Goal: Information Seeking & Learning: Learn about a topic

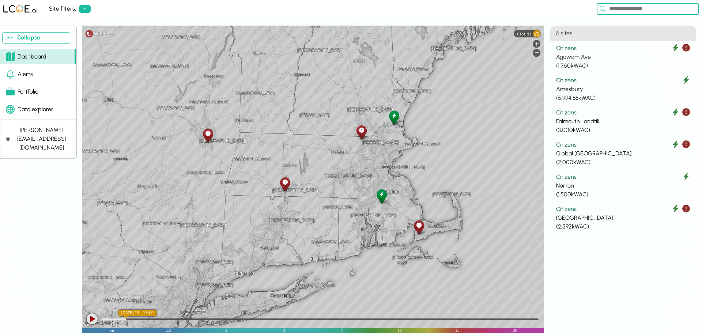
click at [572, 55] on div "Agawam Ave" at bounding box center [623, 57] width 134 height 9
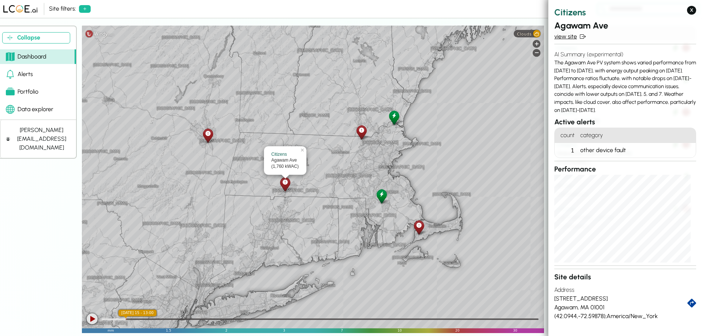
click at [574, 36] on link "view site" at bounding box center [626, 36] width 142 height 9
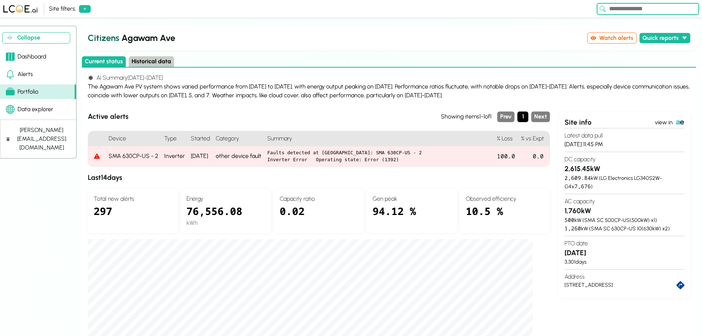
scroll to position [37, 0]
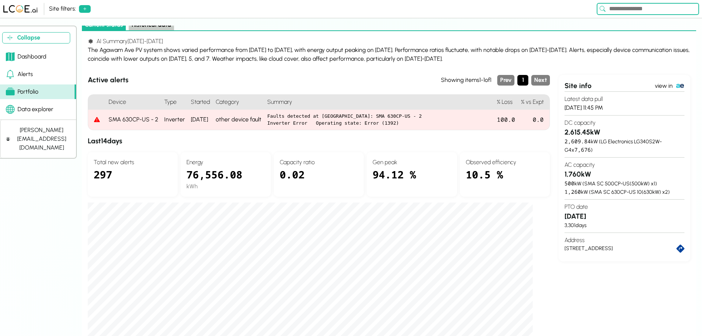
click at [215, 177] on div "76,556.08" at bounding box center [226, 174] width 78 height 15
click at [202, 177] on div "76,556.08" at bounding box center [226, 174] width 78 height 15
click at [204, 174] on div "76,556.08" at bounding box center [226, 174] width 78 height 15
click at [126, 161] on h4 "Total new alerts" at bounding box center [133, 162] width 78 height 9
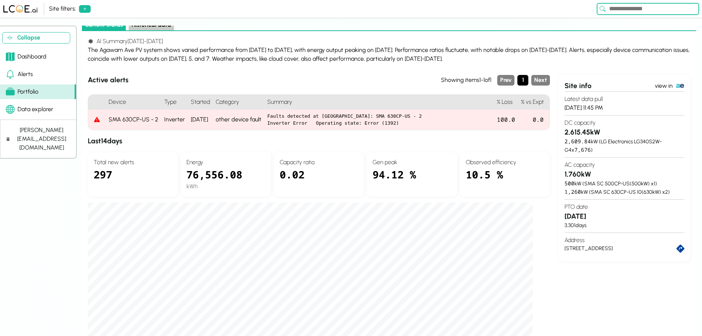
click at [113, 166] on h4 "Total new alerts" at bounding box center [133, 162] width 78 height 9
click at [105, 175] on div "297" at bounding box center [133, 179] width 78 height 24
click at [264, 155] on div "Energy 76,556.08 kWh" at bounding box center [226, 174] width 90 height 45
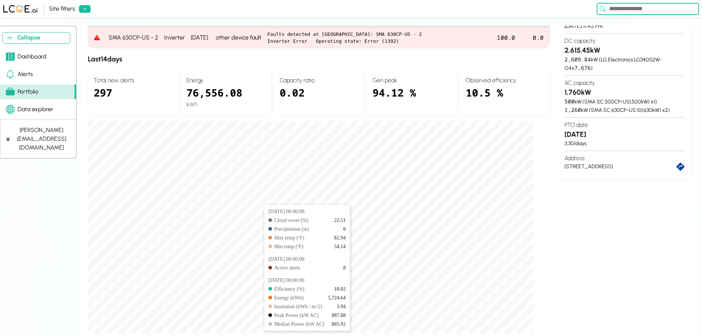
scroll to position [52, 0]
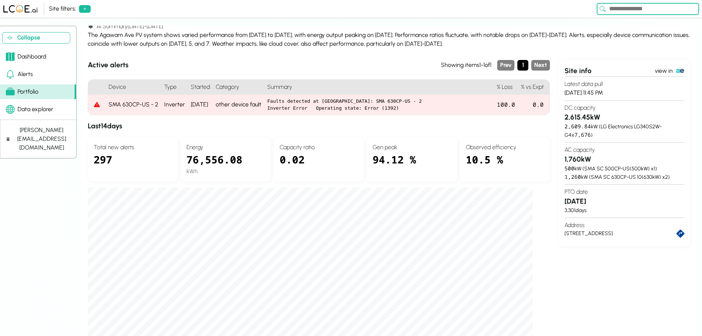
click at [51, 74] on link "Alerts" at bounding box center [38, 74] width 76 height 15
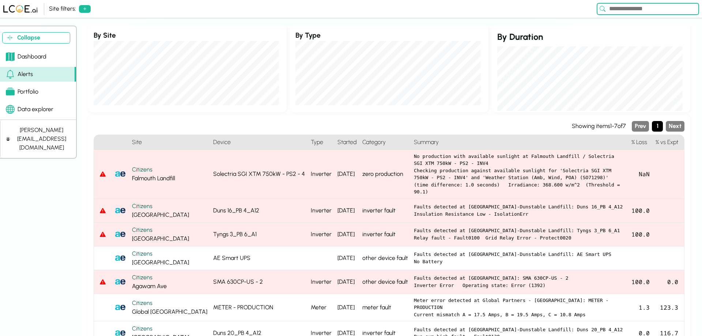
scroll to position [28, 0]
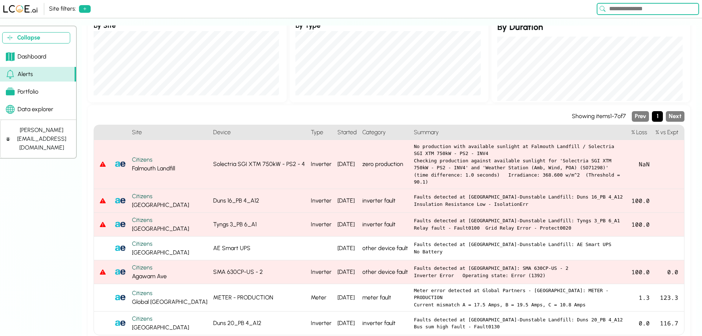
click at [269, 158] on div "Solectria SGI XTM 750kW - PS2 - 4" at bounding box center [259, 164] width 98 height 49
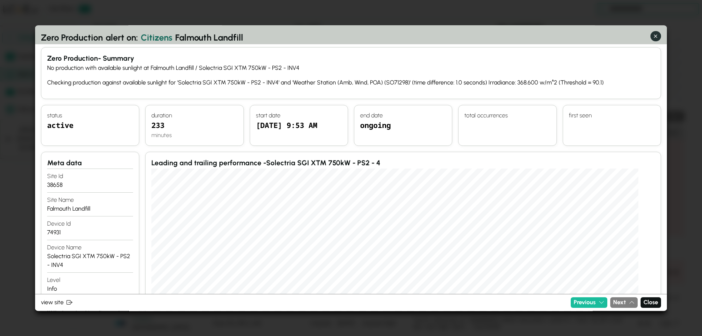
click at [654, 37] on icon "button" at bounding box center [655, 36] width 3 height 3
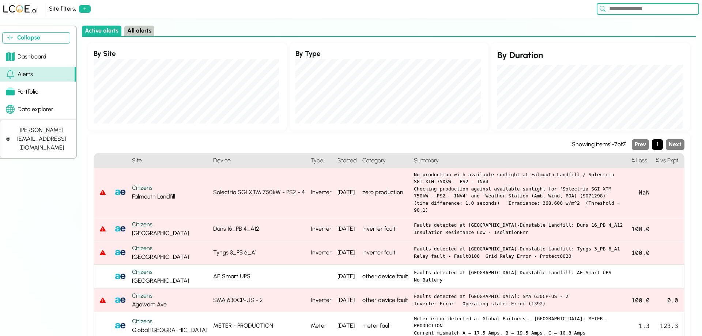
click at [48, 58] on link "Dashboard" at bounding box center [38, 56] width 76 height 15
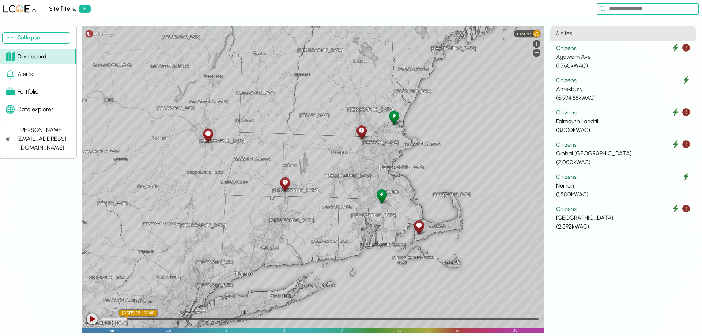
click at [675, 49] on icon at bounding box center [675, 48] width 5 height 8
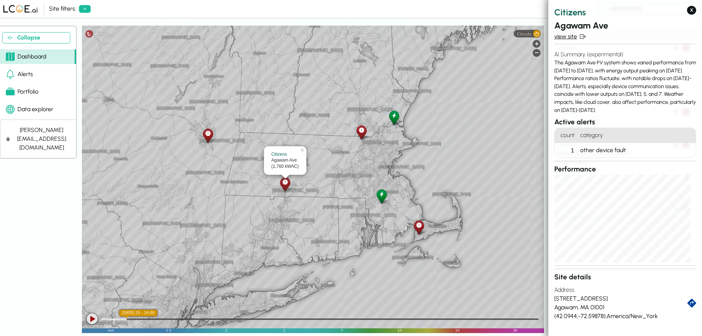
click at [575, 36] on link "view site" at bounding box center [626, 36] width 142 height 9
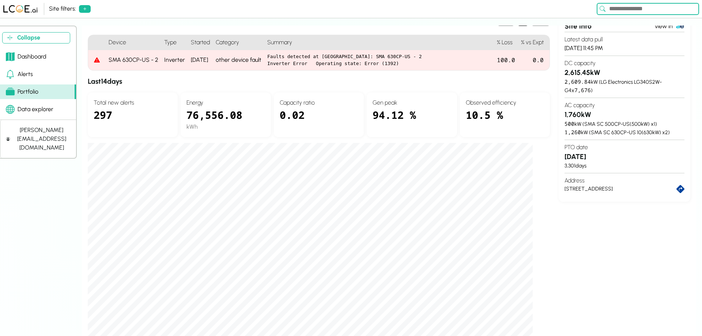
scroll to position [110, 0]
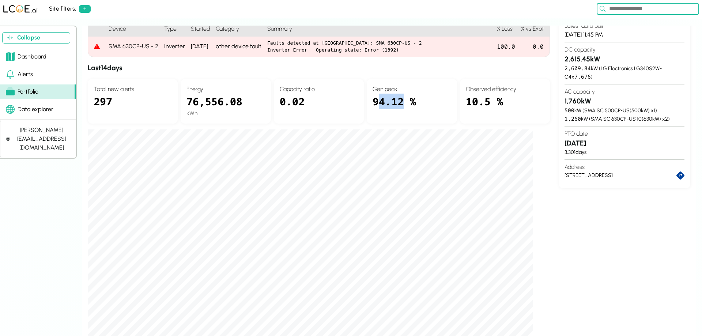
drag, startPoint x: 379, startPoint y: 102, endPoint x: 401, endPoint y: 102, distance: 21.9
click at [401, 102] on div "94.12 %" at bounding box center [412, 106] width 78 height 24
click at [391, 91] on h4 "Gen peak" at bounding box center [412, 89] width 78 height 9
click at [389, 87] on h4 "Gen peak" at bounding box center [412, 89] width 78 height 9
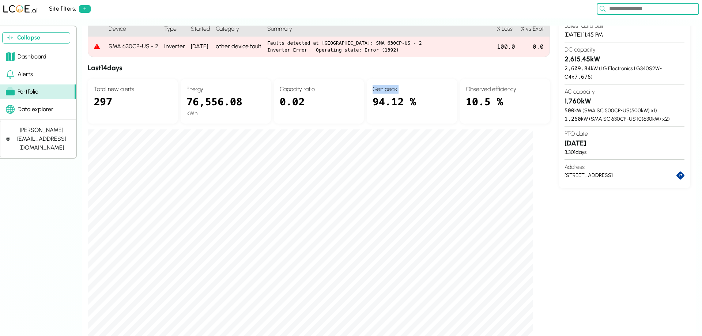
click at [389, 87] on h4 "Gen peak" at bounding box center [412, 89] width 78 height 9
click at [391, 89] on h4 "Gen peak" at bounding box center [412, 89] width 78 height 9
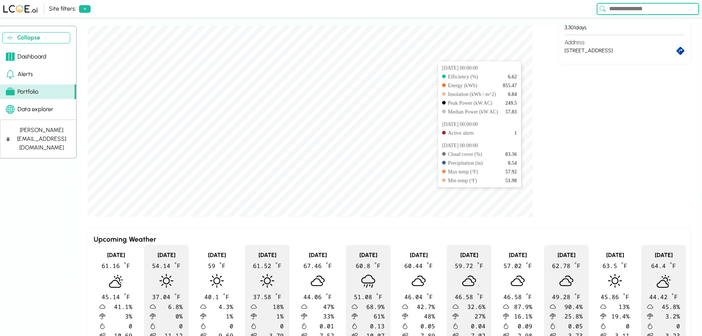
scroll to position [0, 0]
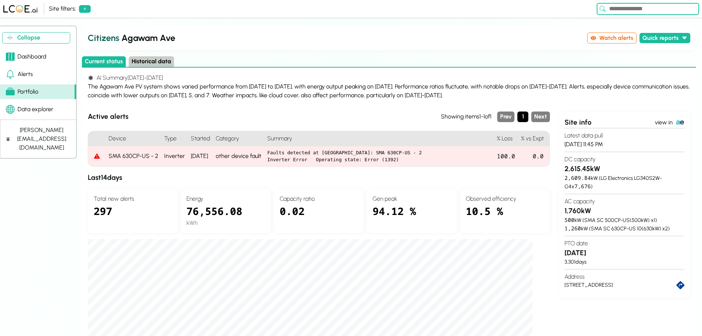
click at [150, 59] on button "Historical data" at bounding box center [151, 61] width 45 height 11
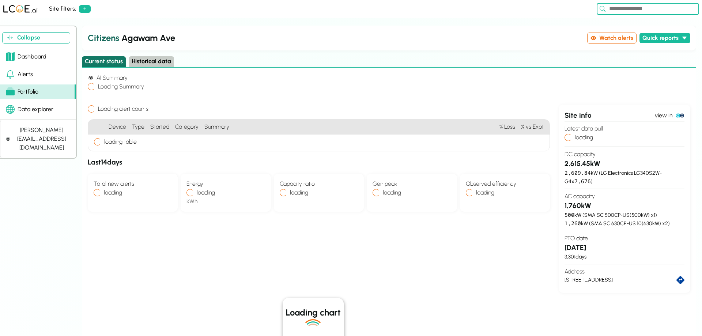
click at [113, 61] on button "Current status" at bounding box center [104, 61] width 44 height 11
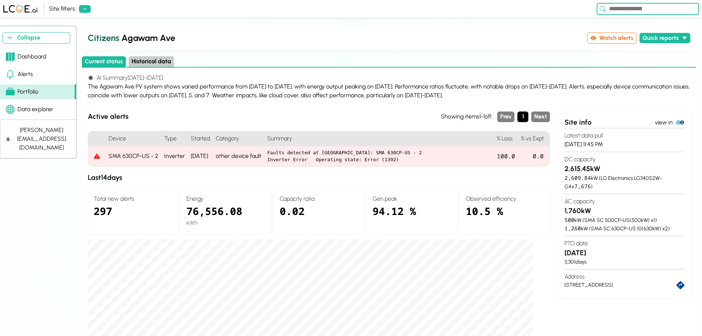
click at [148, 67] on div "Current status Historical data" at bounding box center [389, 61] width 615 height 11
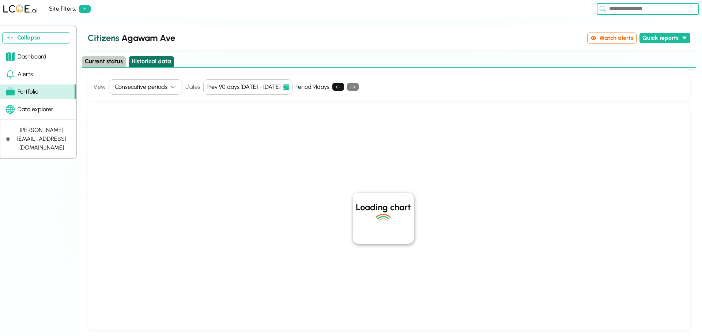
click at [153, 64] on button "Historical data" at bounding box center [151, 61] width 45 height 11
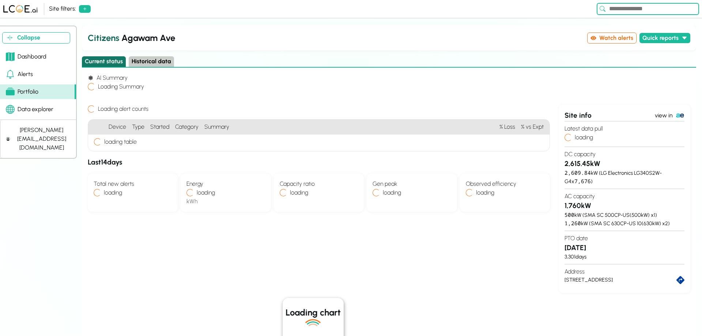
click at [102, 60] on button "Current status" at bounding box center [104, 61] width 44 height 11
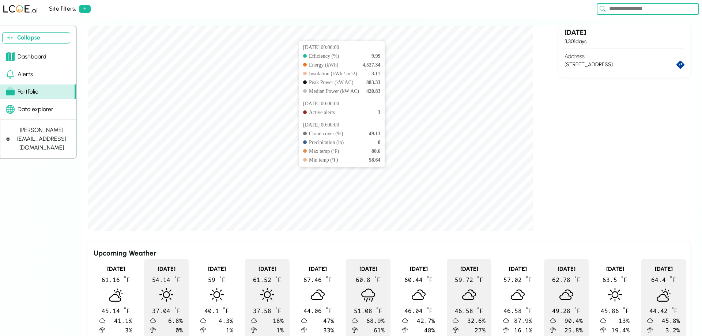
scroll to position [271, 0]
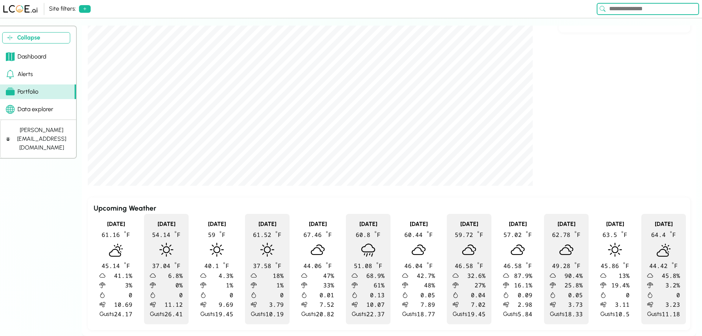
click at [360, 222] on div "[DATE]" at bounding box center [368, 224] width 33 height 9
click at [48, 112] on div "Data explorer" at bounding box center [30, 109] width 48 height 9
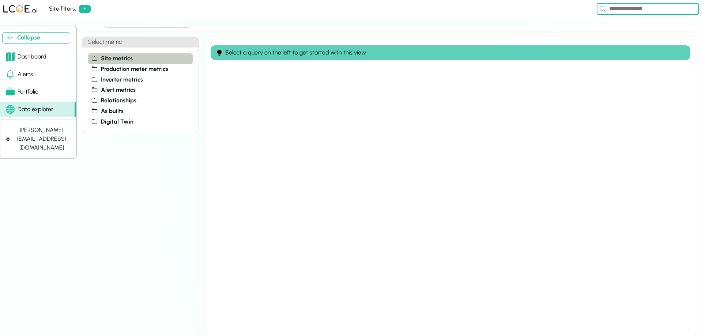
click at [112, 59] on span "Site metrics" at bounding box center [117, 58] width 32 height 9
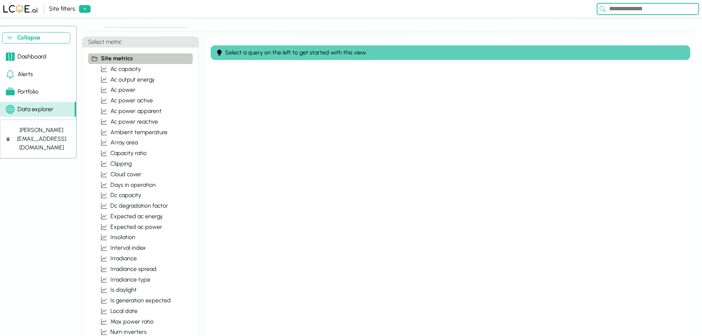
click at [127, 60] on span "Site metrics" at bounding box center [117, 58] width 32 height 9
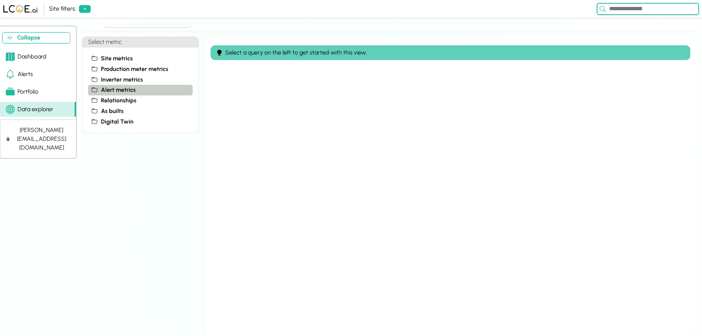
click at [125, 89] on span "alert metrics" at bounding box center [118, 90] width 35 height 9
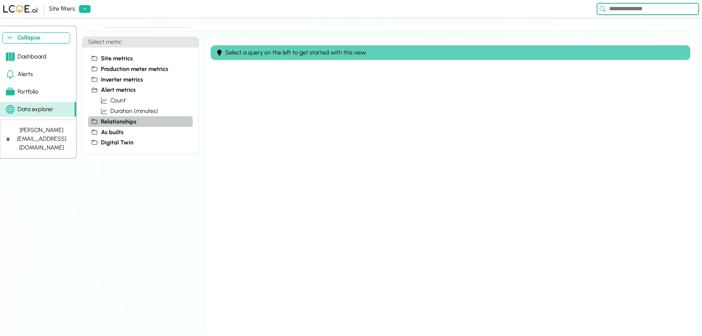
click at [112, 124] on span "Relationships" at bounding box center [118, 121] width 35 height 9
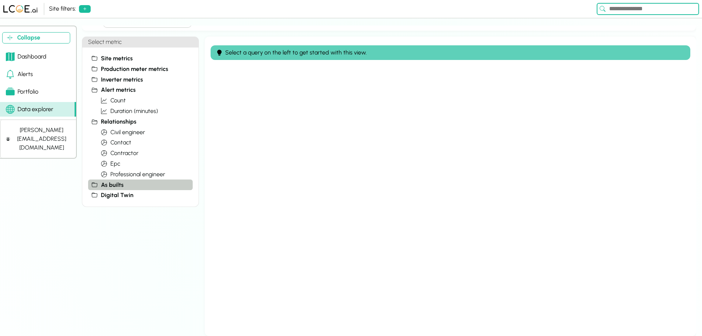
click at [112, 184] on span "As builts" at bounding box center [112, 185] width 23 height 9
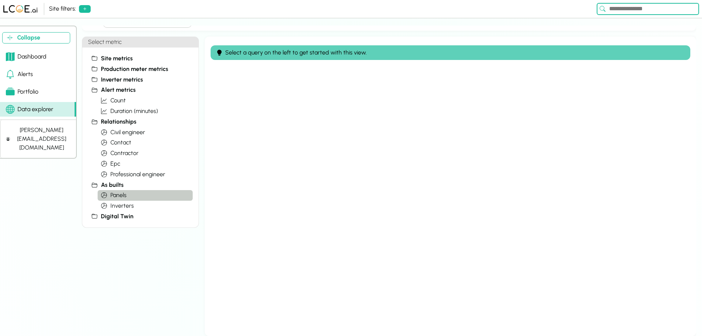
click at [118, 195] on span "Panels" at bounding box center [118, 195] width 16 height 9
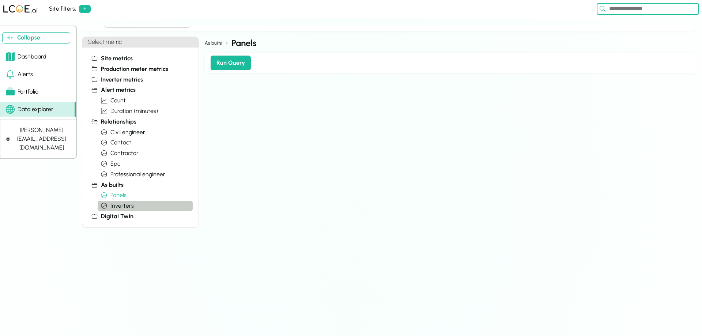
click at [125, 206] on span "Inverters" at bounding box center [121, 206] width 23 height 9
click at [129, 196] on button "Panels" at bounding box center [145, 195] width 95 height 11
click at [130, 185] on button "As builts" at bounding box center [140, 185] width 105 height 11
click at [113, 198] on span "Digital Twin" at bounding box center [117, 195] width 33 height 9
click at [50, 92] on link "Portfolio" at bounding box center [38, 91] width 76 height 15
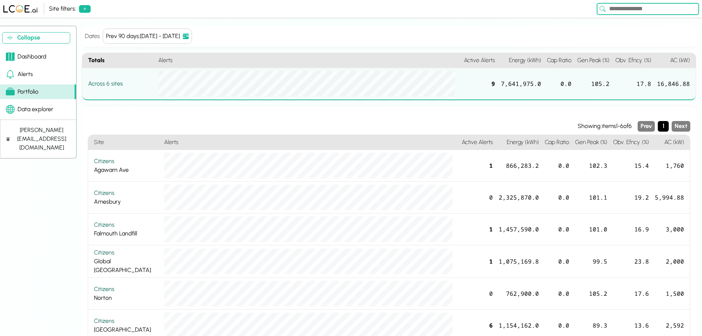
click at [48, 54] on link "Dashboard" at bounding box center [38, 56] width 76 height 15
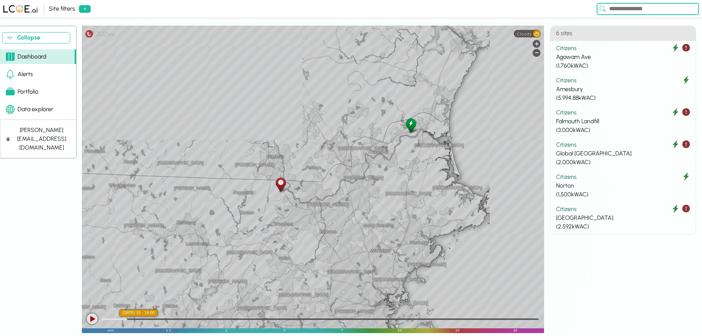
drag, startPoint x: 381, startPoint y: 147, endPoint x: 305, endPoint y: 298, distance: 168.3
click at [305, 298] on div "[GEOGRAPHIC_DATA] [GEOGRAPHIC_DATA] [GEOGRAPHIC_DATA] [GEOGRAPHIC_DATA] [GEOGRA…" at bounding box center [313, 180] width 462 height 308
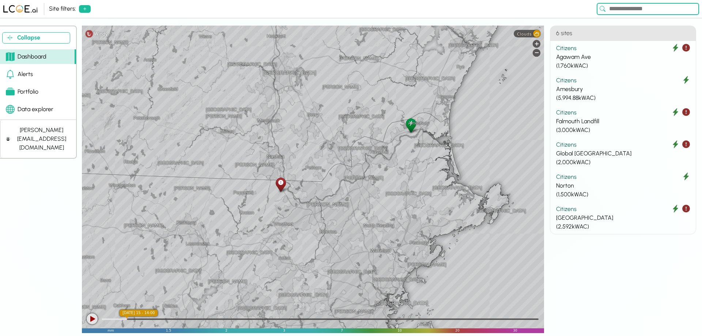
click at [280, 186] on icon at bounding box center [280, 183] width 5 height 8
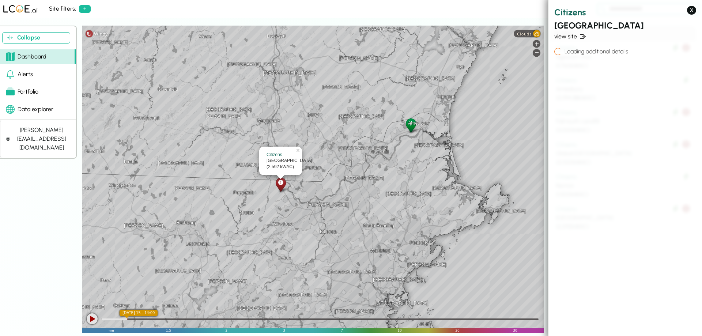
click at [279, 161] on div "[GEOGRAPHIC_DATA]" at bounding box center [281, 161] width 28 height 6
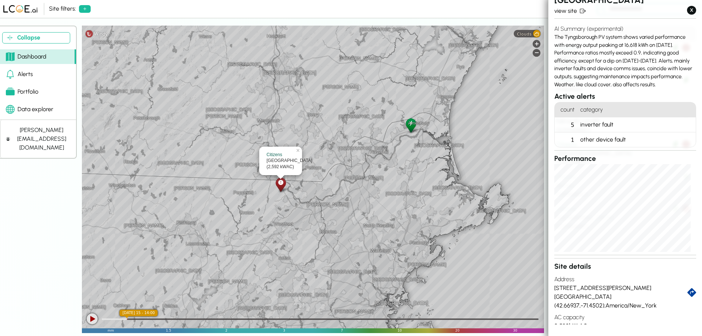
scroll to position [37, 0]
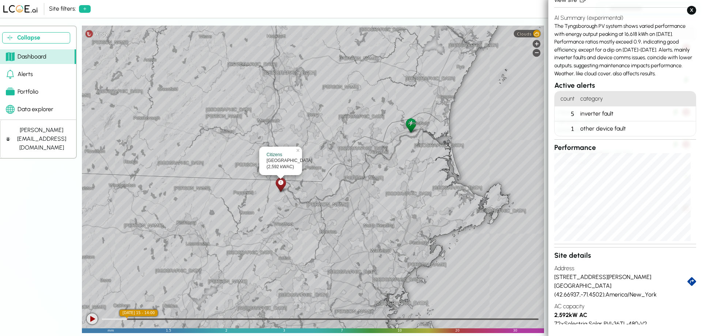
click at [582, 109] on div "inverter fault" at bounding box center [637, 113] width 119 height 15
click at [574, 116] on div "5" at bounding box center [566, 113] width 23 height 15
click at [585, 115] on div "inverter fault" at bounding box center [637, 113] width 119 height 15
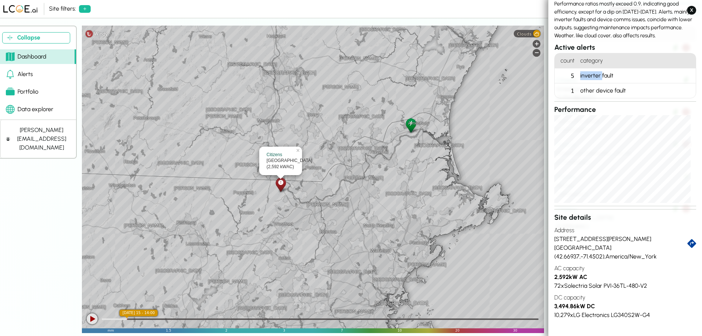
scroll to position [76, 0]
click at [600, 70] on div "inverter fault" at bounding box center [637, 74] width 119 height 15
click at [604, 56] on h4 "category" at bounding box center [637, 59] width 119 height 15
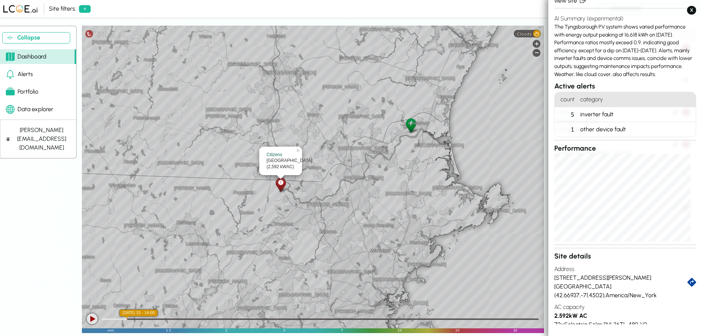
scroll to position [0, 0]
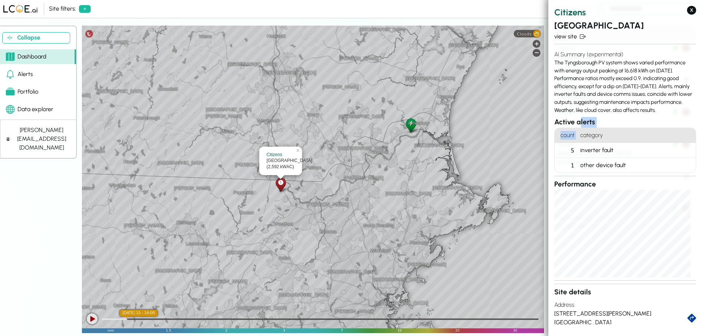
drag, startPoint x: 580, startPoint y: 127, endPoint x: 581, endPoint y: 102, distance: 25.2
click at [580, 125] on div "Citizens [GEOGRAPHIC_DATA] view site AI Summary (experimental) The Tyngsborough…" at bounding box center [626, 200] width 142 height 388
click at [570, 36] on link "view site" at bounding box center [626, 36] width 142 height 9
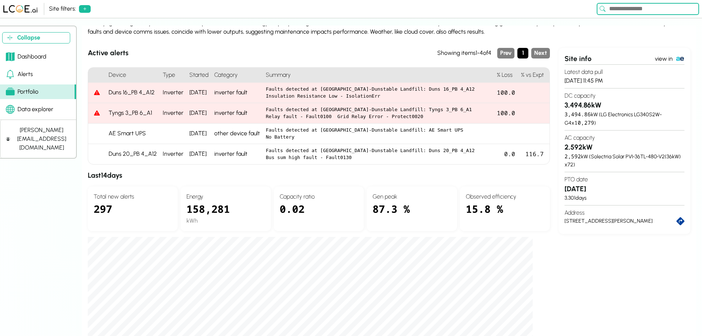
scroll to position [73, 0]
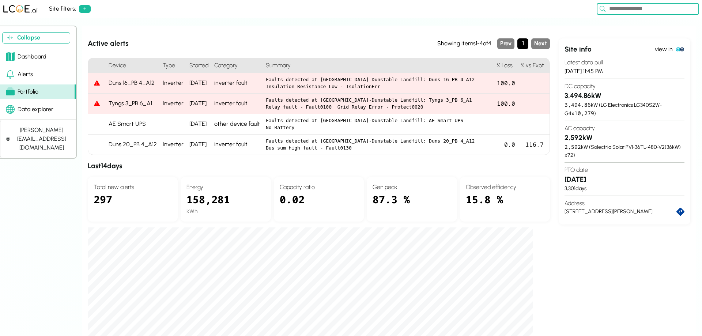
drag, startPoint x: 455, startPoint y: 88, endPoint x: 448, endPoint y: 37, distance: 51.7
click at [448, 37] on div "AI Summary [DATE] - [DATE] The Tyngsborough PV system shows varied performance …" at bounding box center [389, 292] width 603 height 584
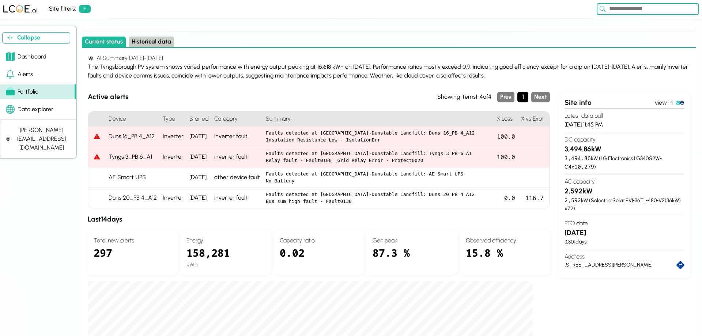
scroll to position [0, 0]
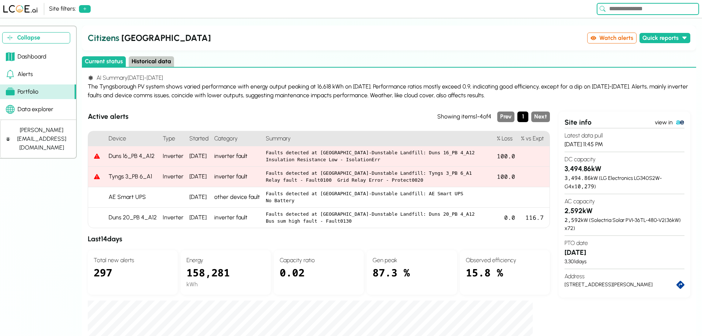
click at [238, 158] on div "inverter fault" at bounding box center [237, 156] width 52 height 20
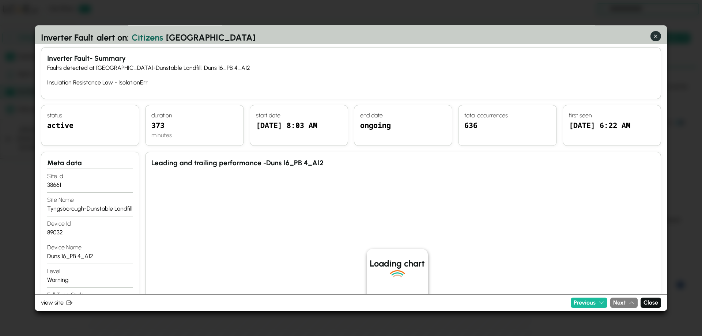
click at [652, 33] on icon "button" at bounding box center [656, 37] width 8 height 8
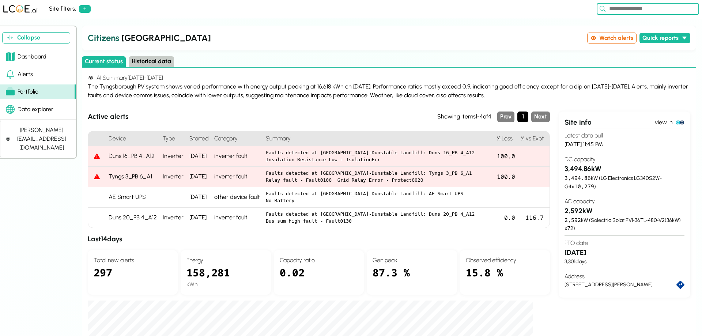
click at [146, 157] on div "Duns 16_PB 4_A12" at bounding box center [133, 156] width 54 height 20
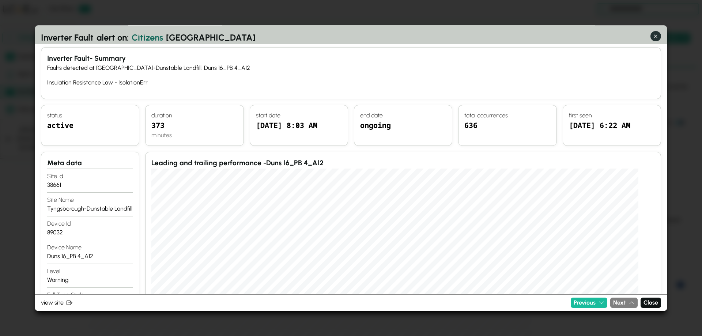
click at [652, 38] on icon "button" at bounding box center [656, 37] width 8 height 8
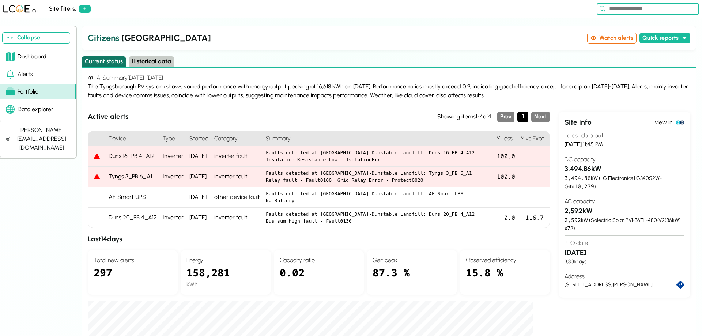
click at [110, 59] on button "Current status" at bounding box center [104, 61] width 44 height 11
click at [27, 57] on div "Dashboard" at bounding box center [26, 56] width 41 height 9
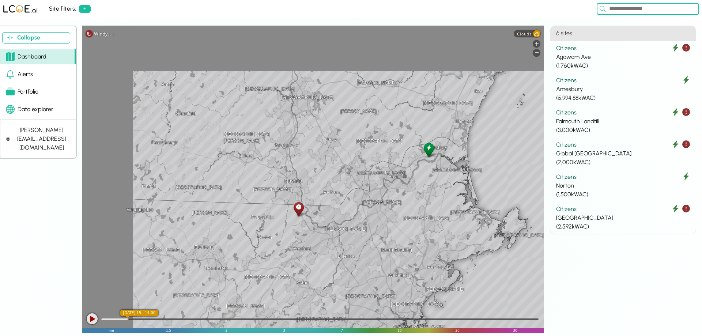
drag, startPoint x: 355, startPoint y: 164, endPoint x: 438, endPoint y: 213, distance: 96.6
click at [438, 213] on div "[GEOGRAPHIC_DATA] [GEOGRAPHIC_DATA] [GEOGRAPHIC_DATA] [GEOGRAPHIC_DATA] [GEOGRA…" at bounding box center [313, 180] width 462 height 308
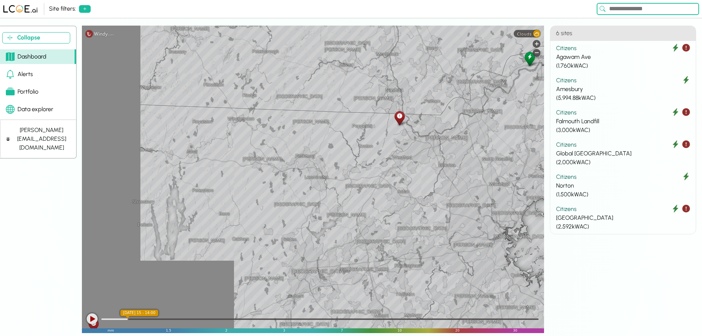
drag, startPoint x: 363, startPoint y: 247, endPoint x: 465, endPoint y: 151, distance: 140.0
click at [465, 151] on div "[GEOGRAPHIC_DATA] [GEOGRAPHIC_DATA] [GEOGRAPHIC_DATA] [GEOGRAPHIC_DATA] [GEOGRA…" at bounding box center [313, 180] width 462 height 308
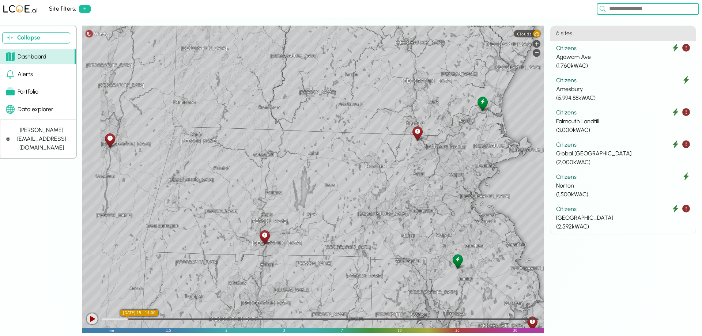
drag, startPoint x: 296, startPoint y: 206, endPoint x: 309, endPoint y: 216, distance: 16.1
click at [358, 185] on div "[PERSON_NAME][GEOGRAPHIC_DATA] [GEOGRAPHIC_DATA] [GEOGRAPHIC_DATA] [GEOGRAPHIC_…" at bounding box center [313, 180] width 462 height 308
click at [264, 236] on icon at bounding box center [265, 234] width 5 height 8
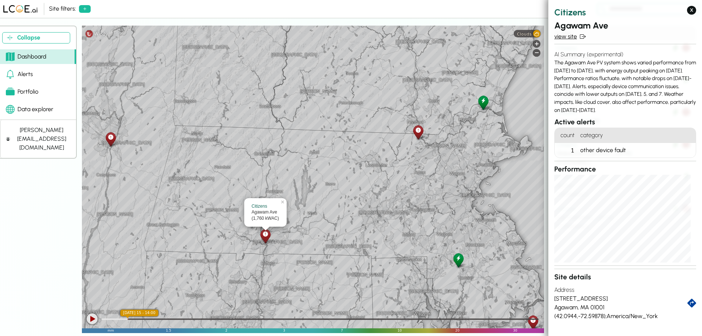
click at [570, 33] on link "view site" at bounding box center [626, 36] width 142 height 9
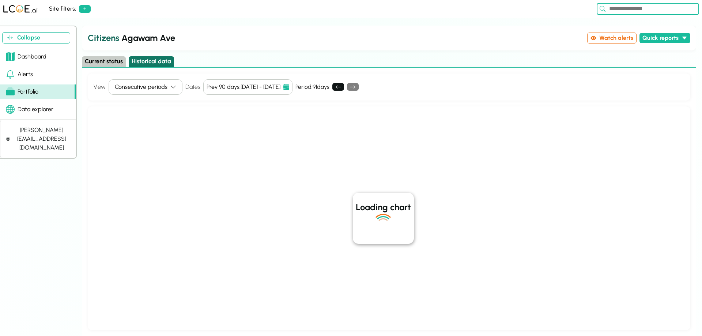
click at [154, 63] on button "Historical data" at bounding box center [151, 61] width 45 height 11
click at [647, 34] on button "Quick reports" at bounding box center [665, 38] width 51 height 11
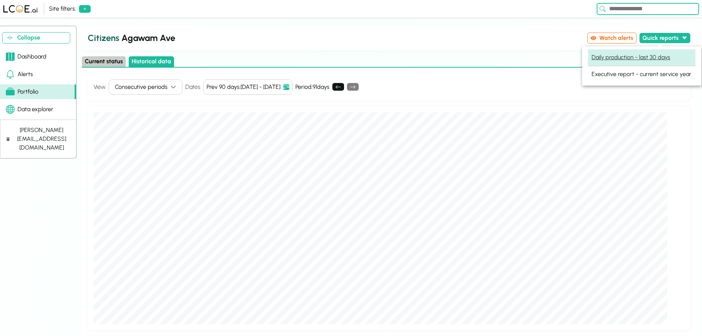
click at [629, 58] on button "Daily production - last 30 days" at bounding box center [631, 57] width 84 height 11
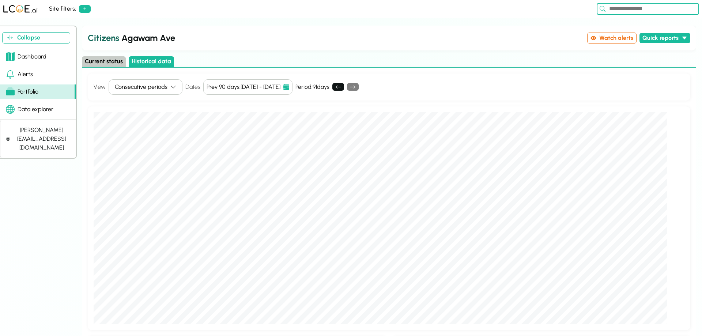
click at [405, 46] on div "Citizens Agawam Ave Watch alerts Quick reports" at bounding box center [389, 38] width 615 height 25
click at [104, 65] on button "Current status" at bounding box center [104, 61] width 44 height 11
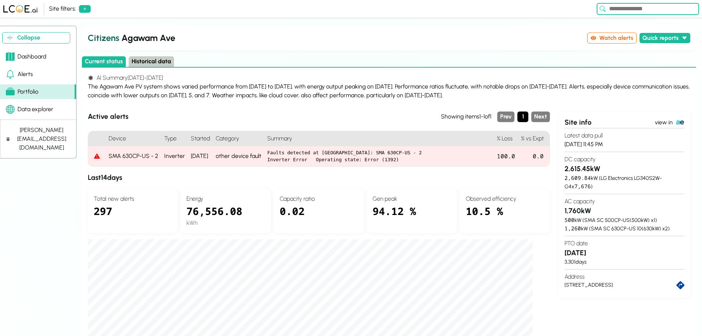
click at [49, 114] on link "Data explorer" at bounding box center [38, 109] width 76 height 15
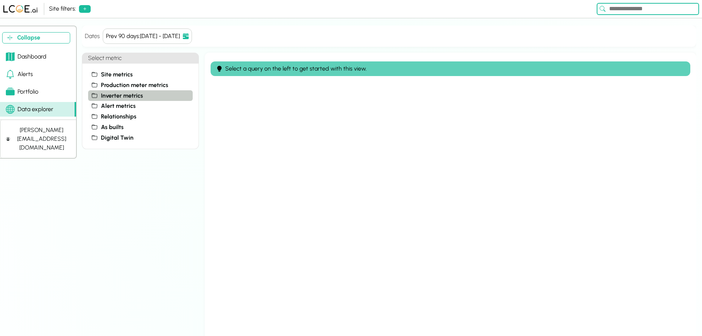
click at [108, 98] on span "Inverter metrics" at bounding box center [122, 95] width 42 height 9
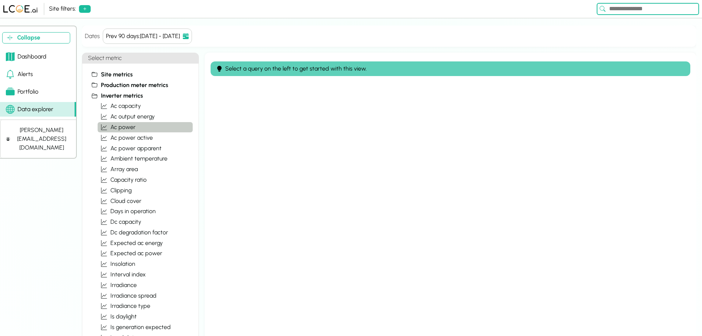
click at [134, 127] on span "ac power" at bounding box center [122, 127] width 25 height 9
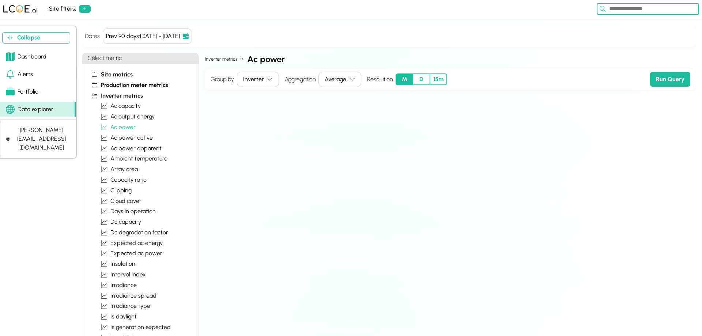
click at [422, 81] on button "D" at bounding box center [421, 80] width 17 height 12
click at [335, 83] on div "Average" at bounding box center [336, 79] width 22 height 9
click at [546, 50] on div "Dates Prev 90 days : [DATE] - [DATE] Quick Ranges WTD MTD QTD YTD Prev 7 days P…" at bounding box center [389, 189] width 615 height 327
click at [673, 79] on button "Run Query" at bounding box center [670, 79] width 40 height 15
click at [112, 75] on span "Site metrics" at bounding box center [117, 74] width 32 height 9
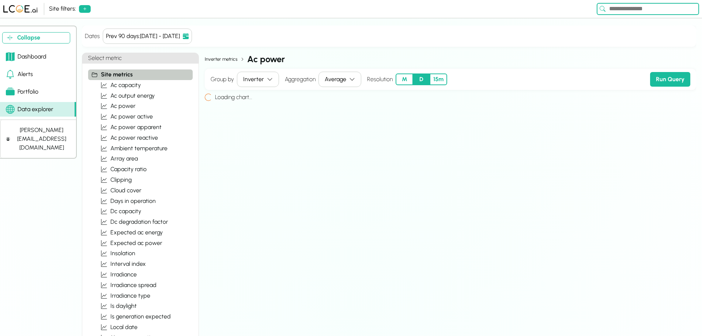
click at [114, 74] on span "Site metrics" at bounding box center [117, 74] width 32 height 9
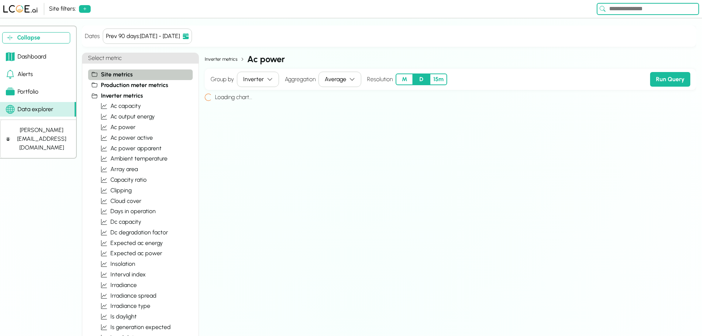
click at [113, 75] on span "Site metrics" at bounding box center [117, 74] width 32 height 9
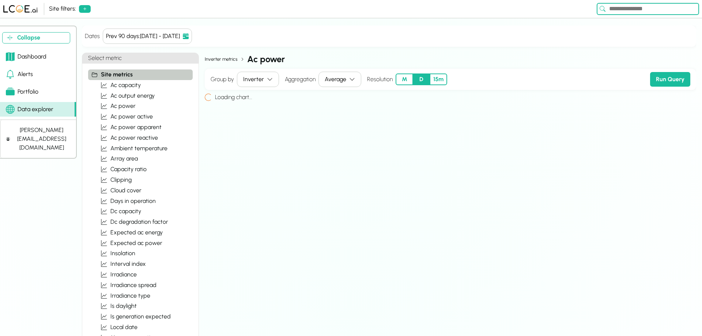
click at [97, 76] on icon at bounding box center [95, 74] width 6 height 5
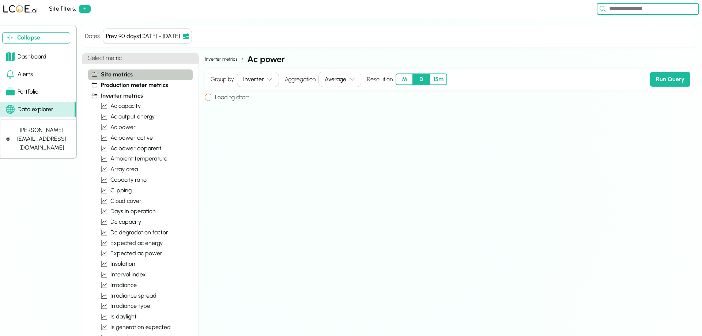
click at [97, 76] on icon at bounding box center [95, 74] width 6 height 5
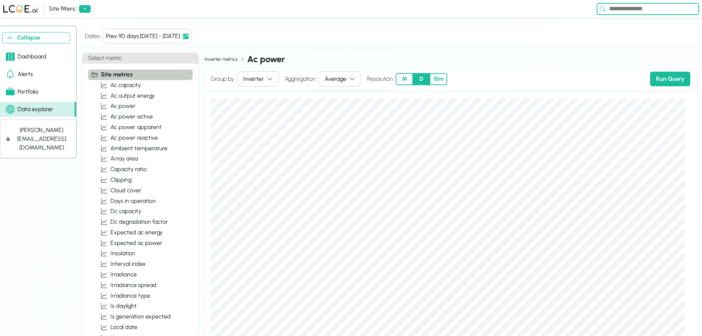
click at [35, 109] on div "Data explorer" at bounding box center [30, 109] width 48 height 9
click at [138, 38] on div "Prev 90 days : [DATE] - [DATE]" at bounding box center [143, 36] width 74 height 9
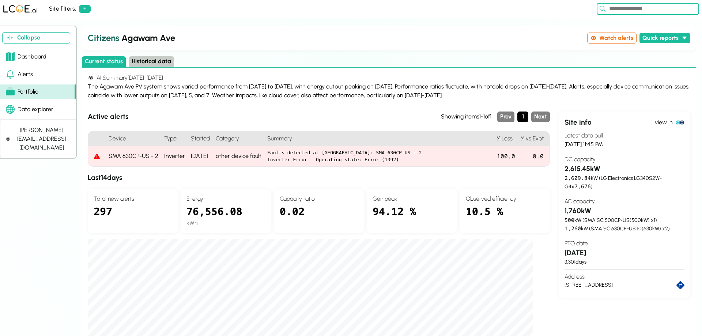
click at [45, 105] on div "Data explorer" at bounding box center [30, 109] width 48 height 9
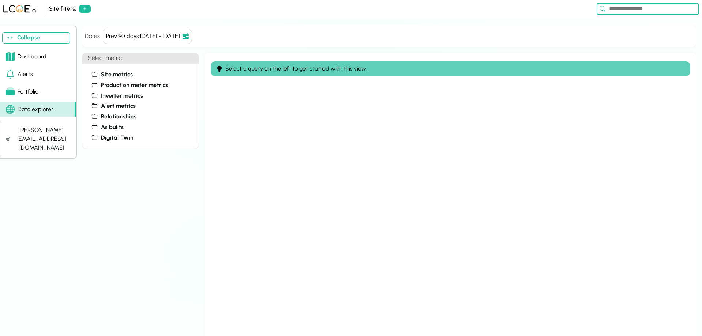
click at [92, 31] on div "Dates Prev 90 days : [DATE] - [DATE]" at bounding box center [138, 36] width 107 height 15
click at [86, 10] on icon at bounding box center [85, 9] width 6 height 6
click at [269, 23] on div "Site filters: 1 Collapse Dashboard Alerts Portfolio Data explorer [PERSON_NAME]…" at bounding box center [351, 168] width 702 height 336
click at [84, 8] on icon at bounding box center [85, 9] width 6 height 6
click at [52, 38] on button "Sites" at bounding box center [84, 41] width 72 height 15
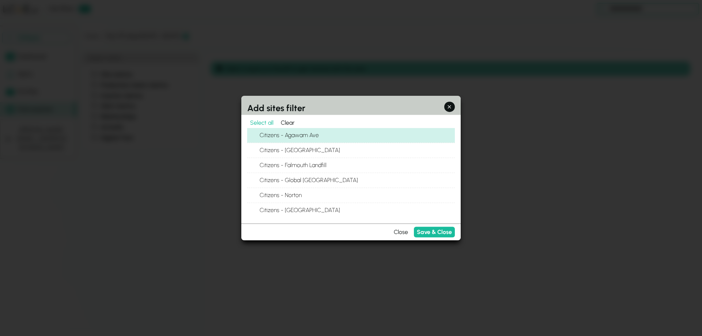
click at [304, 134] on label "Citizens - Agawam Ave" at bounding box center [357, 135] width 196 height 15
click at [256, 134] on button "Citizens - Agawam Ave" at bounding box center [251, 135] width 9 height 9
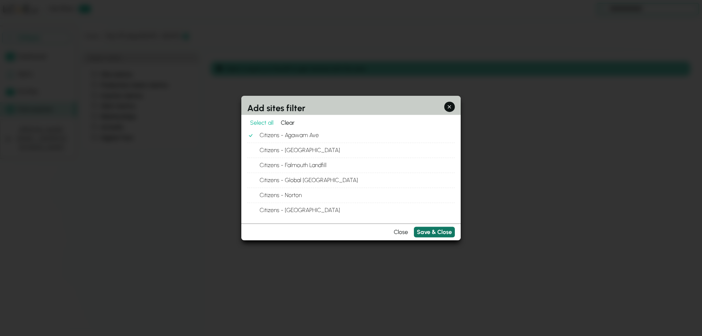
click at [435, 234] on button "Save & Close" at bounding box center [434, 232] width 41 height 11
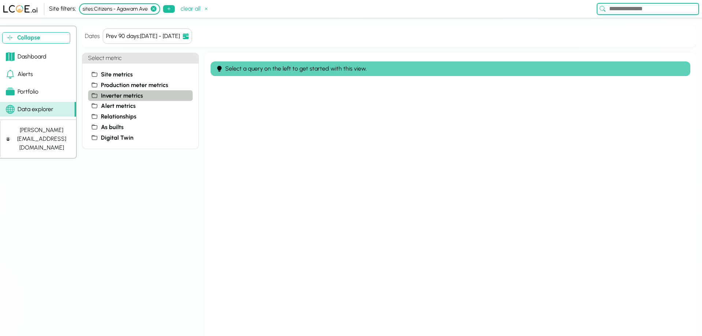
click at [127, 94] on span "Inverter metrics" at bounding box center [122, 95] width 42 height 9
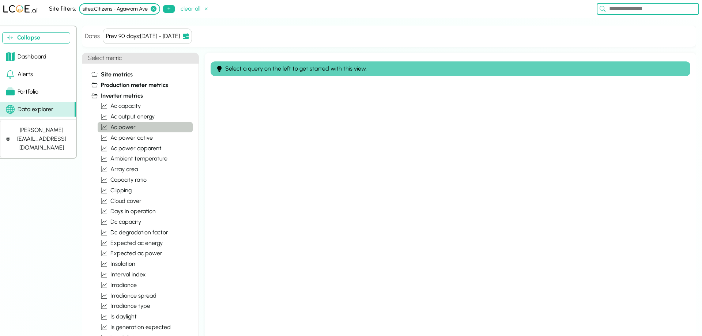
click at [126, 123] on span "ac power" at bounding box center [122, 127] width 25 height 9
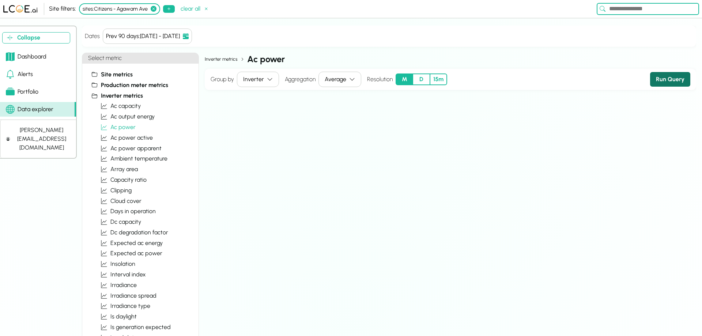
click at [662, 81] on button "Run Query" at bounding box center [670, 79] width 40 height 15
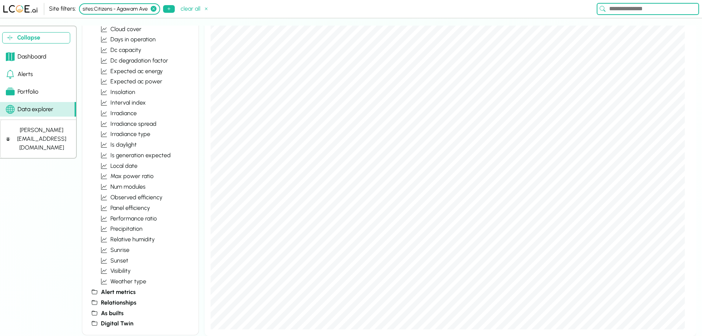
scroll to position [26, 0]
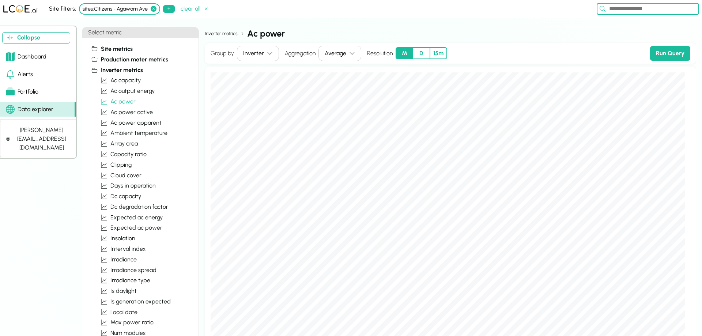
click at [424, 54] on button "D" at bounding box center [421, 53] width 17 height 12
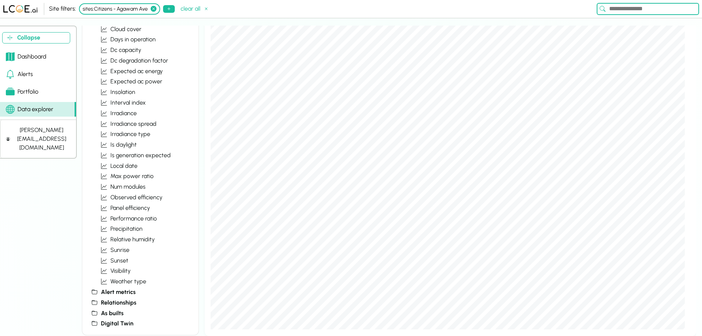
scroll to position [0, 0]
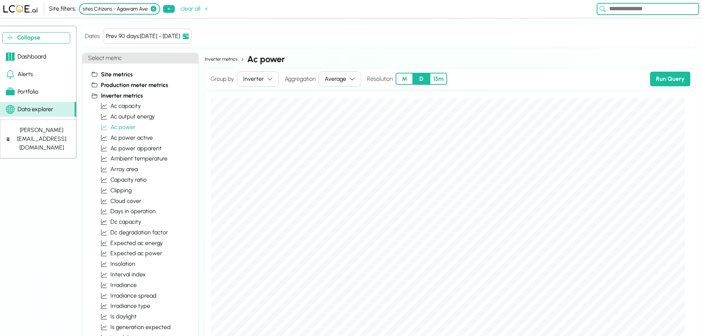
click at [424, 79] on button "D" at bounding box center [421, 79] width 17 height 12
click at [661, 80] on button "Run Query" at bounding box center [670, 79] width 40 height 15
click at [346, 82] on div "Average" at bounding box center [336, 79] width 22 height 9
click at [497, 51] on div "Dates Prev 90 days : [DATE] - [DATE] Quick Ranges WTD MTD QTD YTD Prev 7 days P…" at bounding box center [389, 189] width 615 height 327
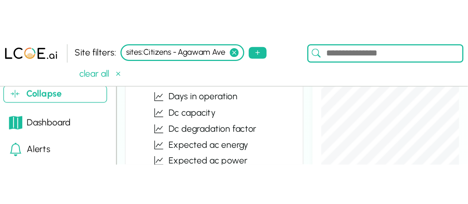
scroll to position [172, 0]
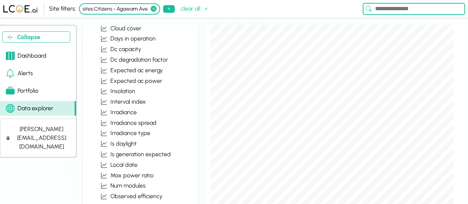
click at [31, 53] on div "Dashboard" at bounding box center [26, 56] width 41 height 9
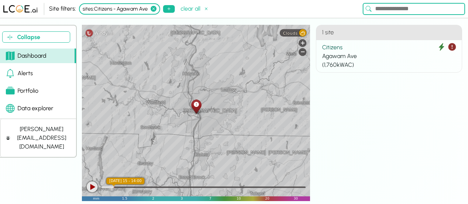
click at [354, 56] on div "Agawam Ave" at bounding box center [389, 56] width 134 height 9
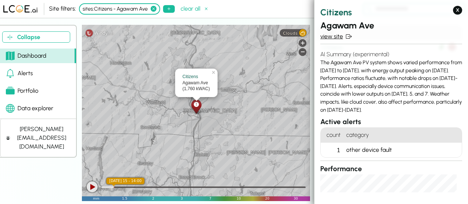
click at [344, 36] on link "view site" at bounding box center [391, 36] width 142 height 9
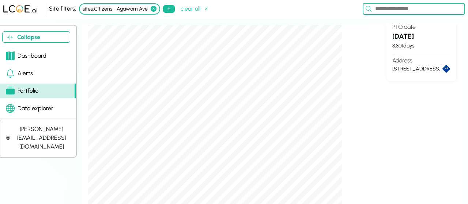
scroll to position [489, 0]
